Goal: Task Accomplishment & Management: Manage account settings

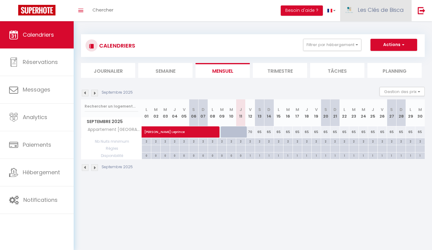
click at [386, 13] on span "Les Clés de Bisca" at bounding box center [380, 10] width 46 height 8
click at [391, 34] on link "Paramètres" at bounding box center [386, 30] width 45 height 10
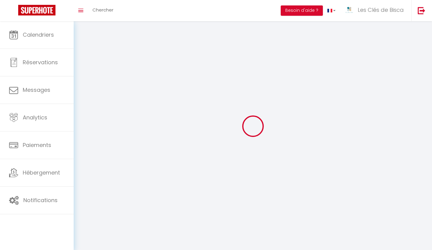
select select
type input "Les Clés de Bisca"
type input "Conciergerie"
type input "0679666704"
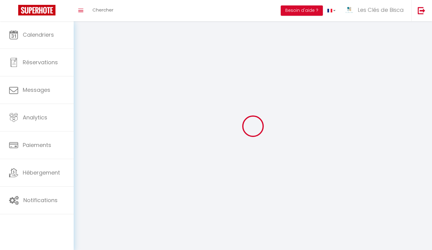
type input "[STREET_ADDRESS]"
type input "40410"
type input "Liposthey"
type input "9sKRhdA7eppsb3Xz7JUJtV8KX"
type input "a692CJ8Ukk1GfJZM1XlkN2lXU"
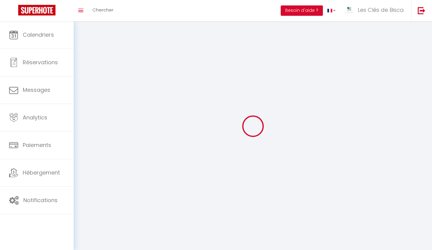
type input "[URL][DOMAIN_NAME]"
select select "28"
select select "fr"
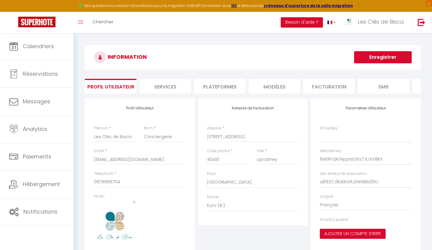
type input "9sKRhdA7eppsb3Xz7JUJtV8KX"
type input "a692CJ8Ukk1GfJZM1XlkN2lXU"
type input "[URL][DOMAIN_NAME]"
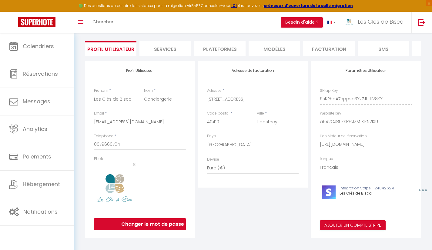
scroll to position [39, 0]
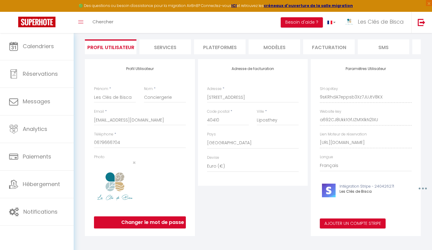
click at [161, 48] on li "Services" at bounding box center [164, 46] width 51 height 15
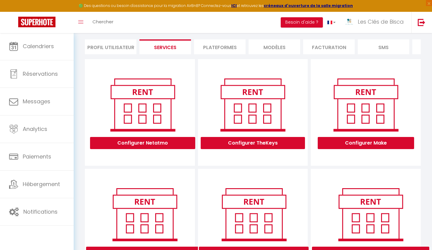
click at [340, 45] on li "Facturation" at bounding box center [328, 46] width 51 height 15
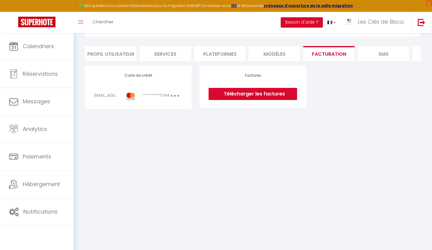
click at [174, 97] on icon "button" at bounding box center [175, 96] width 2 height 2
click at [164, 114] on link "Modifier" at bounding box center [167, 109] width 30 height 10
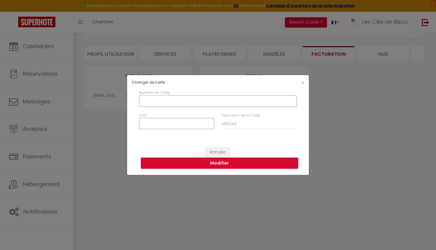
click at [193, 101] on input "Numéro de Carte" at bounding box center [217, 100] width 157 height 11
click at [217, 104] on input "Numéro de Carte" at bounding box center [217, 100] width 157 height 11
type input "[CREDIT_CARD_NUMBER]"
click at [202, 127] on input "CVC" at bounding box center [176, 123] width 75 height 11
type input "299"
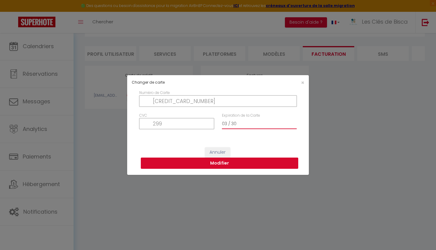
type input "03 / 30"
click at [218, 162] on button "Modifier" at bounding box center [219, 163] width 157 height 12
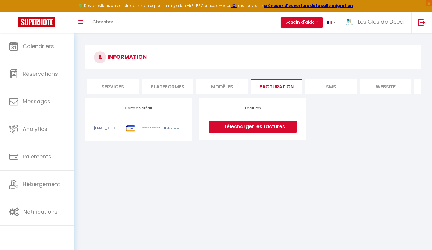
scroll to position [0, 98]
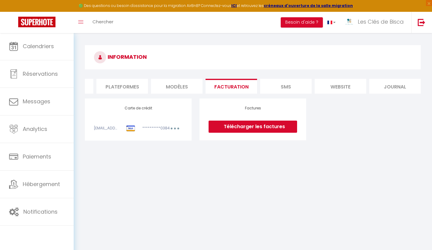
click at [285, 88] on li "SMS" at bounding box center [285, 86] width 51 height 15
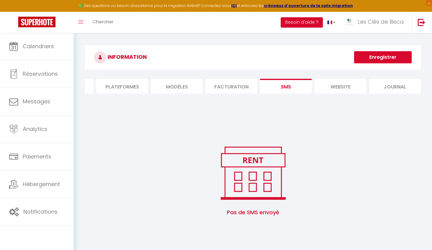
click at [326, 91] on li "website" at bounding box center [339, 86] width 51 height 15
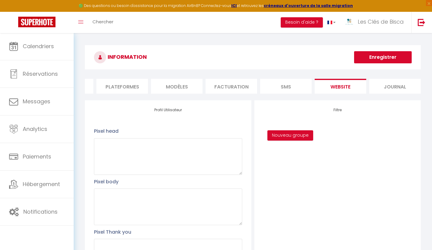
click at [396, 89] on li "Journal" at bounding box center [394, 86] width 51 height 15
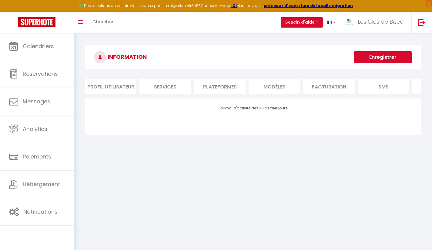
click at [243, 35] on div "INFORMATION Enregistrer Profil Utilisateur Services Plateformes MODÈLES Factura…" at bounding box center [253, 93] width 358 height 120
click at [243, 36] on div "INFORMATION Enregistrer Profil Utilisateur Services Plateformes MODÈLES Factura…" at bounding box center [253, 93] width 358 height 120
click at [243, 39] on div "INFORMATION Enregistrer Profil Utilisateur Services Plateformes MODÈLES Factura…" at bounding box center [253, 93] width 358 height 120
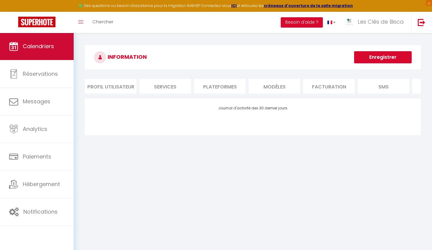
click at [38, 34] on link "Calendriers" at bounding box center [37, 46] width 74 height 27
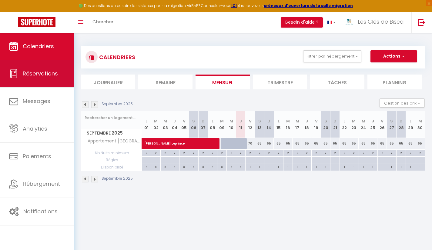
click at [43, 75] on span "Réservations" at bounding box center [40, 74] width 35 height 8
select select "not_cancelled"
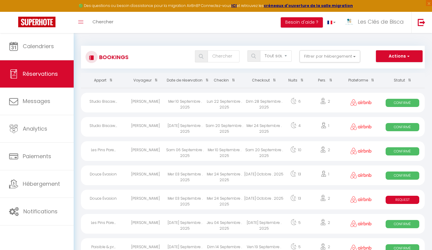
click at [188, 79] on th "Date de réservation" at bounding box center [184, 80] width 39 height 15
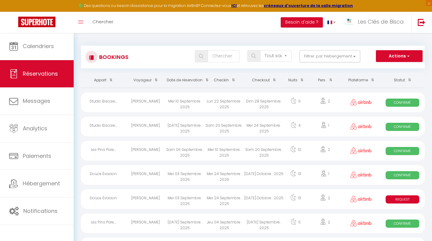
click at [95, 101] on div "Studio Biscaw..." at bounding box center [103, 103] width 45 height 20
select select "OK"
select select "0"
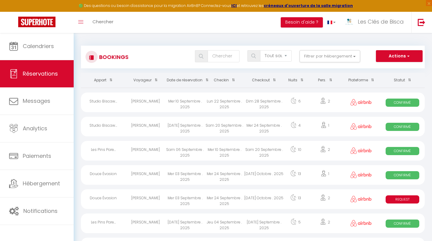
select select "1"
select select
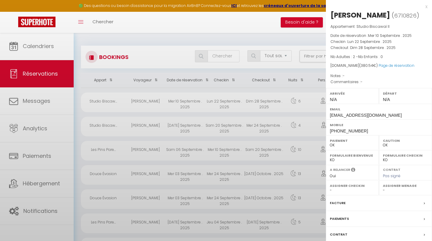
select select "41625"
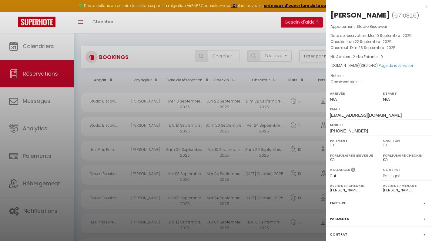
click at [396, 5] on div "x [PERSON_NAME] ( 6710826 ) Appartement : Studio [PERSON_NAME] Date de réservat…" at bounding box center [379, 141] width 106 height 282
click at [396, 7] on div "x" at bounding box center [376, 6] width 101 height 7
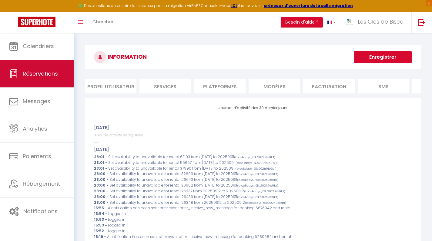
click at [38, 76] on span "Réservations" at bounding box center [40, 74] width 35 height 8
select select "not_cancelled"
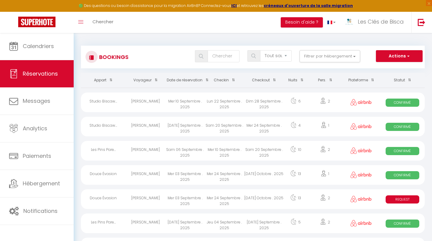
click at [214, 132] on div "Sam 20 Septembre . 2025" at bounding box center [223, 127] width 39 height 20
select select "OK"
select select "0"
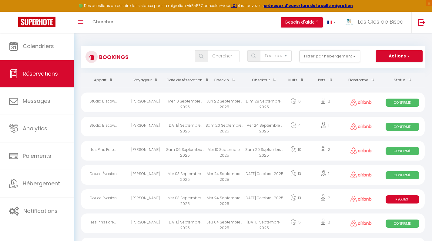
select select "1"
select select
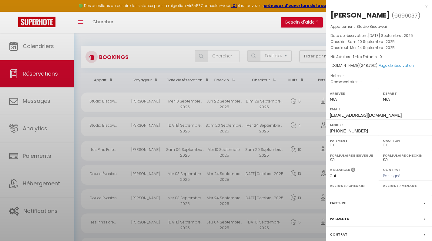
select select "41625"
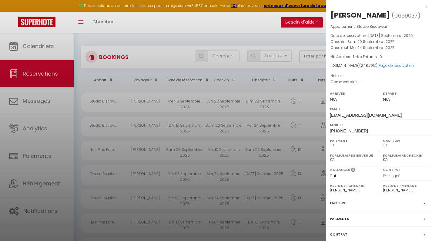
click at [396, 6] on div "x" at bounding box center [376, 6] width 101 height 7
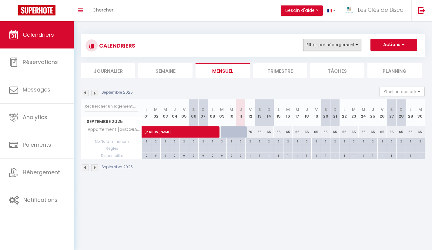
click at [335, 44] on button "Filtrer par hébergement" at bounding box center [332, 45] width 58 height 12
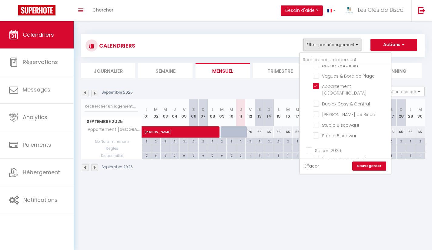
scroll to position [96, 0]
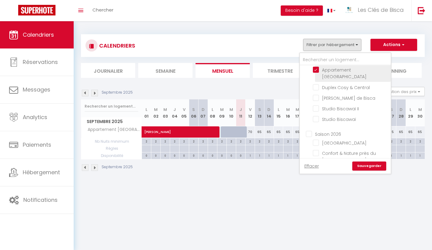
click at [313, 71] on input "Appartement [GEOGRAPHIC_DATA]" at bounding box center [351, 70] width 76 height 6
checkbox input "false"
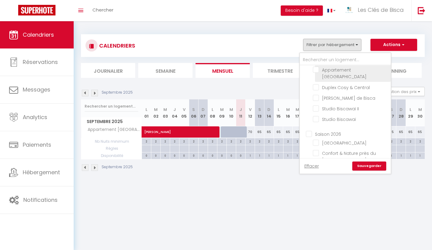
checkbox input "false"
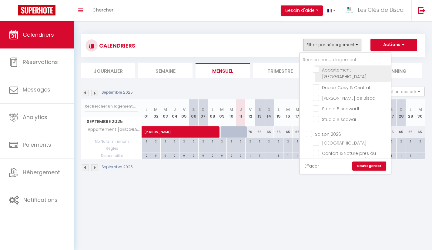
checkbox input "false"
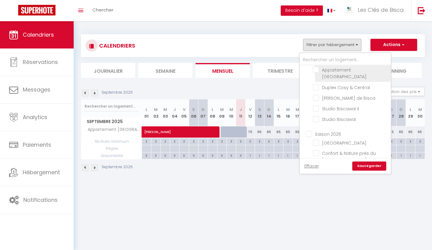
checkbox input "false"
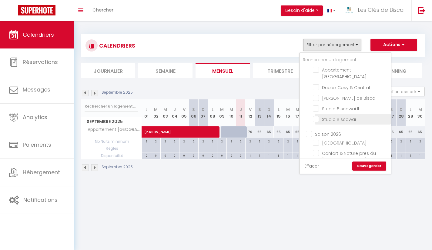
click at [316, 116] on input "Studio Biscawaï" at bounding box center [351, 119] width 76 height 6
checkbox input "true"
checkbox input "false"
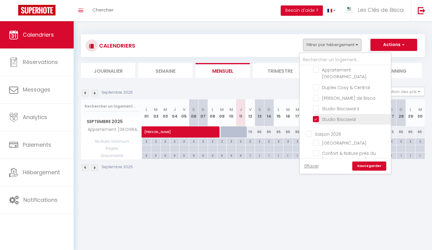
checkbox input "false"
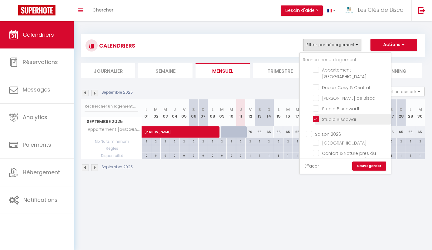
checkbox input "false"
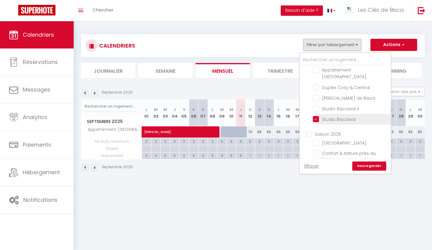
checkbox input "false"
click at [367, 166] on link "Sauvegarder" at bounding box center [369, 165] width 34 height 9
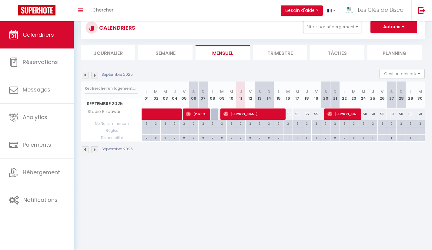
scroll to position [21, 0]
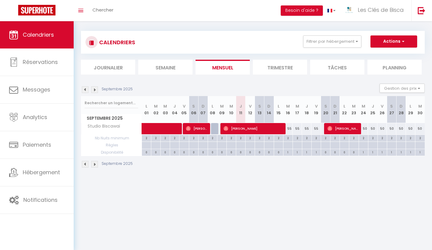
scroll to position [21, 0]
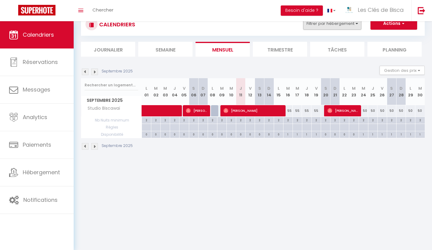
click at [339, 26] on button "Filtrer par hébergement" at bounding box center [332, 24] width 58 height 12
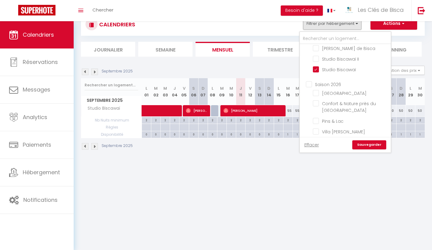
scroll to position [84, 0]
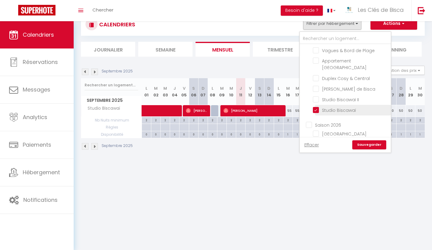
click at [316, 107] on input "Studio Biscawaï" at bounding box center [351, 110] width 76 height 6
checkbox input "false"
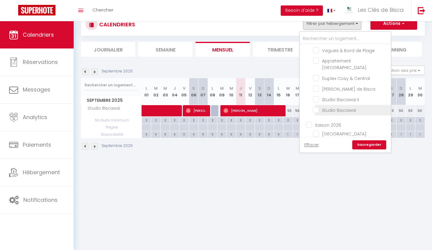
checkbox input "false"
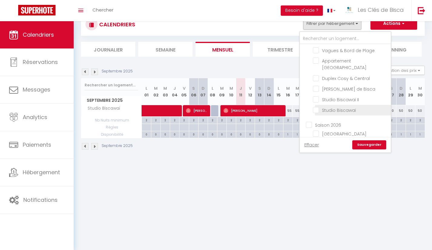
checkbox input "false"
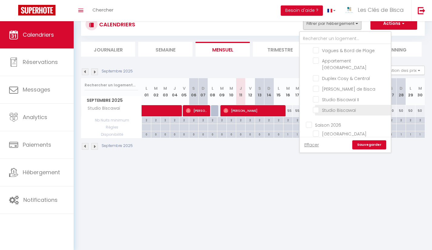
checkbox input "false"
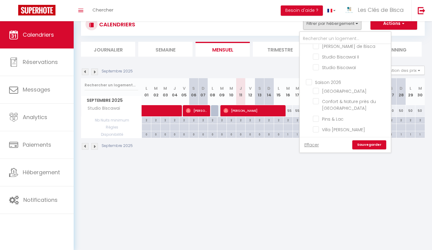
scroll to position [128, 0]
click at [317, 86] on input "[GEOGRAPHIC_DATA]" at bounding box center [351, 89] width 76 height 6
checkbox input "true"
checkbox input "false"
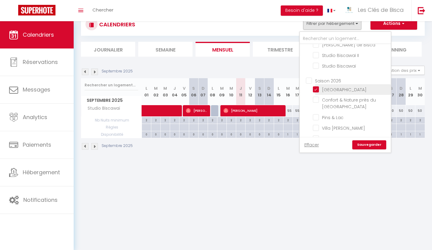
checkbox input "false"
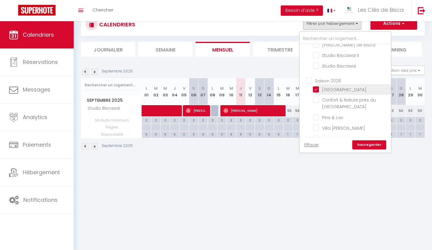
checkbox input "false"
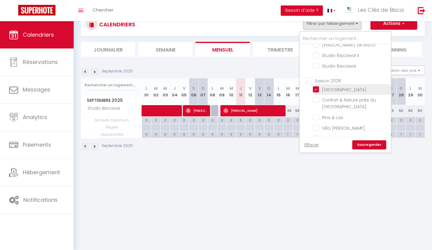
checkbox input "false"
drag, startPoint x: 386, startPoint y: 111, endPoint x: 390, endPoint y: 110, distance: 5.0
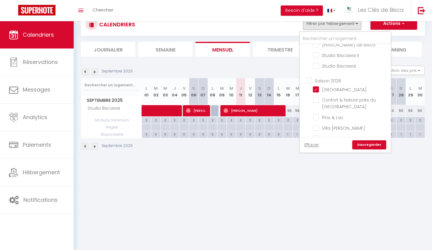
click at [390, 110] on div "Hiver Les Pins Parentis Le Cottage Détente Maison des Embruns Paisible & proche…" at bounding box center [345, 90] width 91 height 93
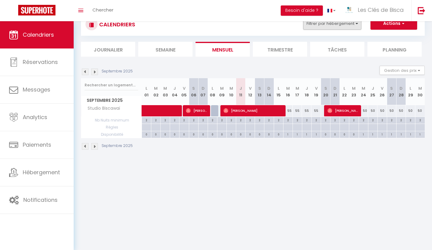
click at [343, 28] on button "Filtrer par hébergement" at bounding box center [332, 24] width 58 height 12
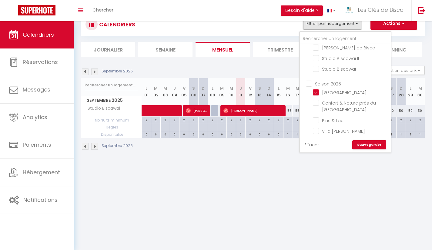
scroll to position [129, 0]
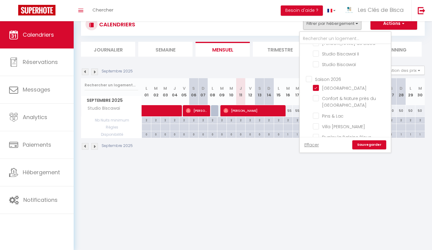
click at [371, 145] on link "Sauvegarder" at bounding box center [369, 144] width 34 height 9
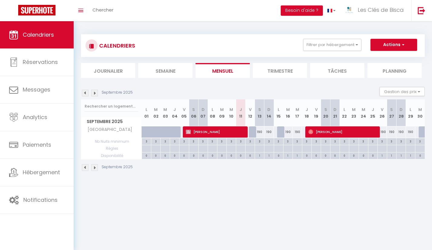
scroll to position [21, 0]
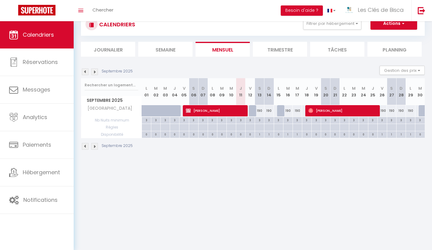
click at [264, 187] on body "🟢 Des questions ou besoin d'assistance pour la migration AirBnB? Connectez-vous…" at bounding box center [216, 125] width 432 height 250
click at [262, 190] on body "🟢 Des questions ou besoin d'assistance pour la migration AirBnB? Connectez-vous…" at bounding box center [216, 125] width 432 height 250
click at [260, 185] on body "🟢 Des questions ou besoin d'assistance pour la migration AirBnB? Connectez-vous…" at bounding box center [216, 125] width 432 height 250
click at [257, 185] on body "🟢 Des questions ou besoin d'assistance pour la migration AirBnB? Connectez-vous…" at bounding box center [216, 125] width 432 height 250
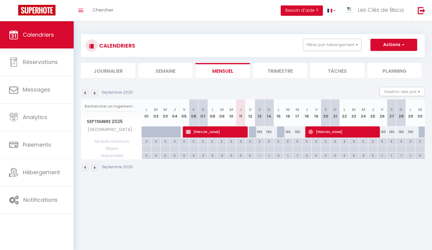
click at [257, 197] on body "🟢 Des questions ou besoin d'assistance pour la migration AirBnB? Connectez-vous…" at bounding box center [216, 146] width 432 height 250
click at [260, 193] on body "🟢 Des questions ou besoin d'assistance pour la migration AirBnB? Connectez-vous…" at bounding box center [216, 146] width 432 height 250
click at [265, 187] on body "🟢 Des questions ou besoin d'assistance pour la migration AirBnB? Connectez-vous…" at bounding box center [216, 146] width 432 height 250
click at [263, 200] on body "🟢 Des questions ou besoin d'assistance pour la migration AirBnB? Connectez-vous…" at bounding box center [216, 146] width 432 height 250
click at [268, 190] on body "🟢 Des questions ou besoin d'assistance pour la migration AirBnB? Connectez-vous…" at bounding box center [216, 146] width 432 height 250
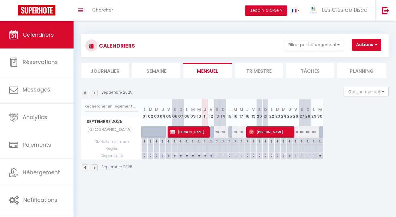
click at [234, 87] on div "Septembre 2025 Gestion des prix Nb Nuits minimum Règles Disponibilité" at bounding box center [235, 93] width 308 height 12
click at [233, 87] on div "Septembre 2025 Gestion des prix Nb Nuits minimum Règles Disponibilité" at bounding box center [235, 93] width 308 height 12
click at [233, 86] on section "Septembre 2025 Gestion des prix Nb Nuits minimum Règles Disponibilité Septembre…" at bounding box center [235, 129] width 308 height 96
click at [233, 85] on section "Septembre 2025 Gestion des prix Nb Nuits minimum Règles Disponibilité Septembre…" at bounding box center [235, 129] width 308 height 96
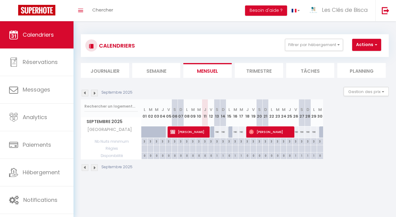
click at [233, 24] on div "CALENDRIERS Filtrer par hébergement Hiver Les Pins Parentis Le Cottage Détente …" at bounding box center [235, 102] width 323 height 163
click at [233, 25] on div "CALENDRIERS Filtrer par hébergement Hiver Les Pins Parentis Le Cottage Détente …" at bounding box center [235, 102] width 323 height 163
click at [233, 86] on section "Septembre 2025 Gestion des prix Nb Nuits minimum Règles Disponibilité Septembre…" at bounding box center [235, 129] width 308 height 96
click at [234, 25] on div "CALENDRIERS Filtrer par hébergement Hiver Les Pins Parentis Le Cottage Détente …" at bounding box center [235, 102] width 323 height 163
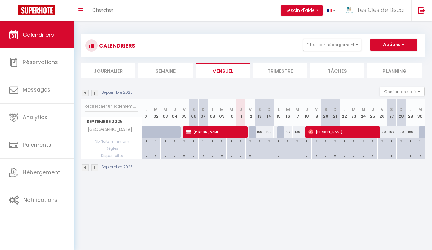
click at [219, 9] on div "Toggle menubar Chercher BUTTON Besoin d'aide ? Les Clés de Bisca Paramètres Équ…" at bounding box center [235, 10] width 383 height 21
click at [219, 8] on div "Toggle menubar Chercher BUTTON Besoin d'aide ? Les Clés de Bisca Paramètres Équ…" at bounding box center [235, 10] width 383 height 21
click at [219, 25] on div "CALENDRIERS Filtrer par hébergement Hiver Les Pins Parentis Le Cottage Détente …" at bounding box center [253, 102] width 358 height 163
click at [218, 45] on div "CALENDRIERS Filtrer par hébergement Hiver Les Pins Parentis Le Cottage Détente …" at bounding box center [252, 46] width 334 height 14
click at [219, 87] on div "Septembre 2025 Gestion des prix Nb Nuits minimum Règles Disponibilité" at bounding box center [252, 93] width 343 height 12
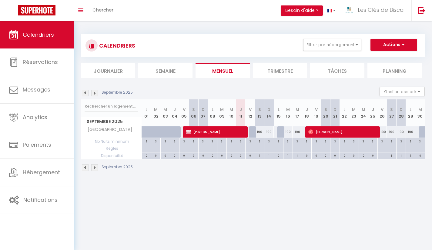
click at [220, 88] on div "Septembre 2025 Gestion des prix Nb Nuits minimum Règles Disponibilité" at bounding box center [252, 93] width 343 height 12
click at [220, 43] on div "CALENDRIERS Filtrer par hébergement Hiver Les Pins Parentis Le Cottage Détente …" at bounding box center [252, 46] width 334 height 14
click at [220, 26] on div "CALENDRIERS Filtrer par hébergement Hiver Les Pins Parentis Le Cottage Détente …" at bounding box center [253, 102] width 358 height 163
click at [220, 8] on div "Toggle menubar Chercher BUTTON Besoin d'aide ? Les Clés de Bisca Paramètres Équ…" at bounding box center [235, 10] width 383 height 21
click at [219, 25] on div "CALENDRIERS Filtrer par hébergement Hiver Les Pins Parentis Le Cottage Détente …" at bounding box center [253, 102] width 358 height 163
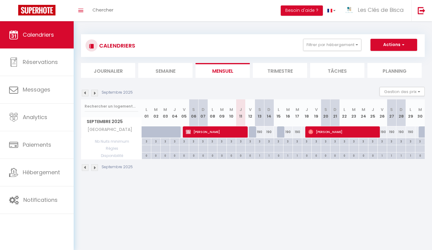
click at [219, 42] on div "CALENDRIERS Filtrer par hébergement Hiver Les Pins Parentis Le Cottage Détente …" at bounding box center [252, 46] width 334 height 14
click at [221, 85] on section "Septembre 2025 Gestion des prix Nb Nuits minimum Règles Disponibilité Septembre…" at bounding box center [252, 129] width 343 height 96
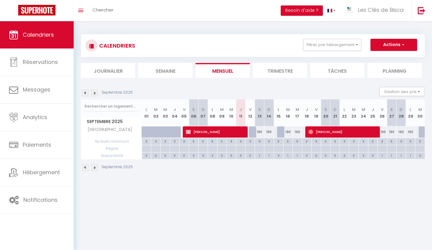
click at [221, 85] on section "Septembre 2025 Gestion des prix Nb Nuits minimum Règles Disponibilité Septembre…" at bounding box center [252, 129] width 343 height 96
click at [222, 198] on body "🟢 Des questions ou besoin d'assistance pour la migration AirBnB? Connectez-vous…" at bounding box center [216, 146] width 432 height 250
click at [221, 85] on section "Septembre 2025 Gestion des prix Nb Nuits minimum Règles Disponibilité Septembre…" at bounding box center [252, 129] width 343 height 96
click at [222, 86] on section "Septembre 2025 Gestion des prix Nb Nuits minimum Règles Disponibilité Septembre…" at bounding box center [252, 129] width 343 height 96
